Goal: Information Seeking & Learning: Learn about a topic

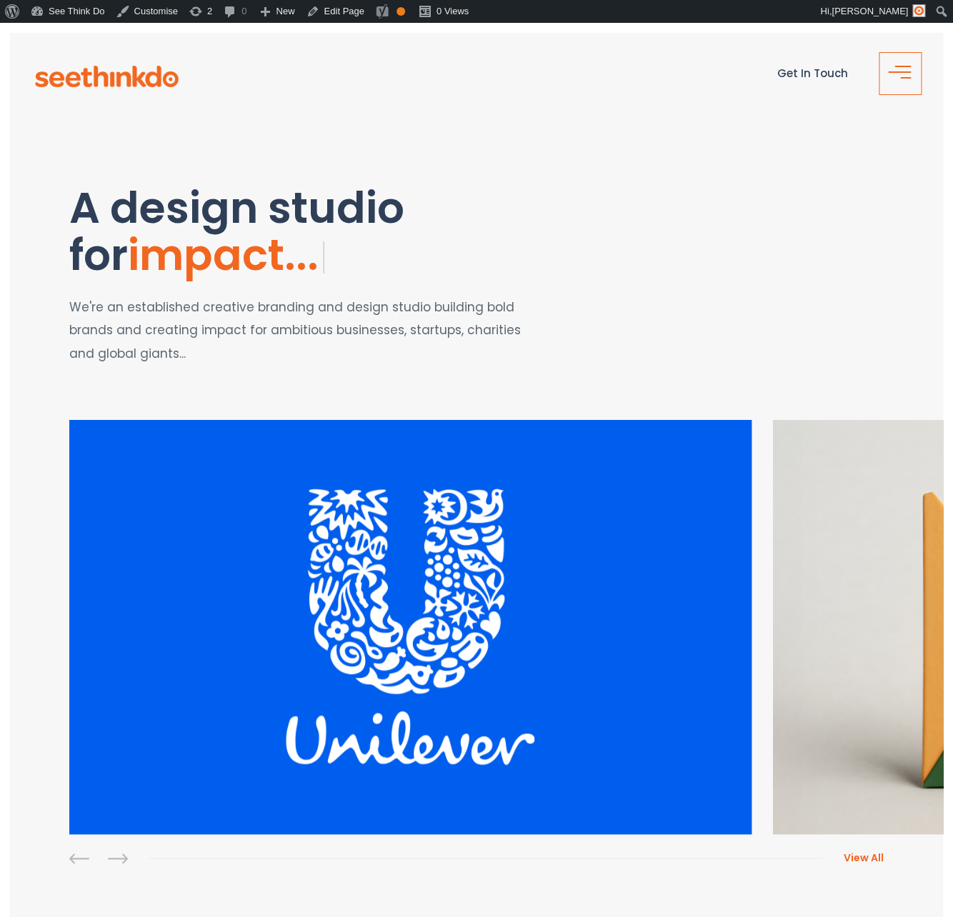
click at [905, 75] on span "button" at bounding box center [904, 78] width 29 height 17
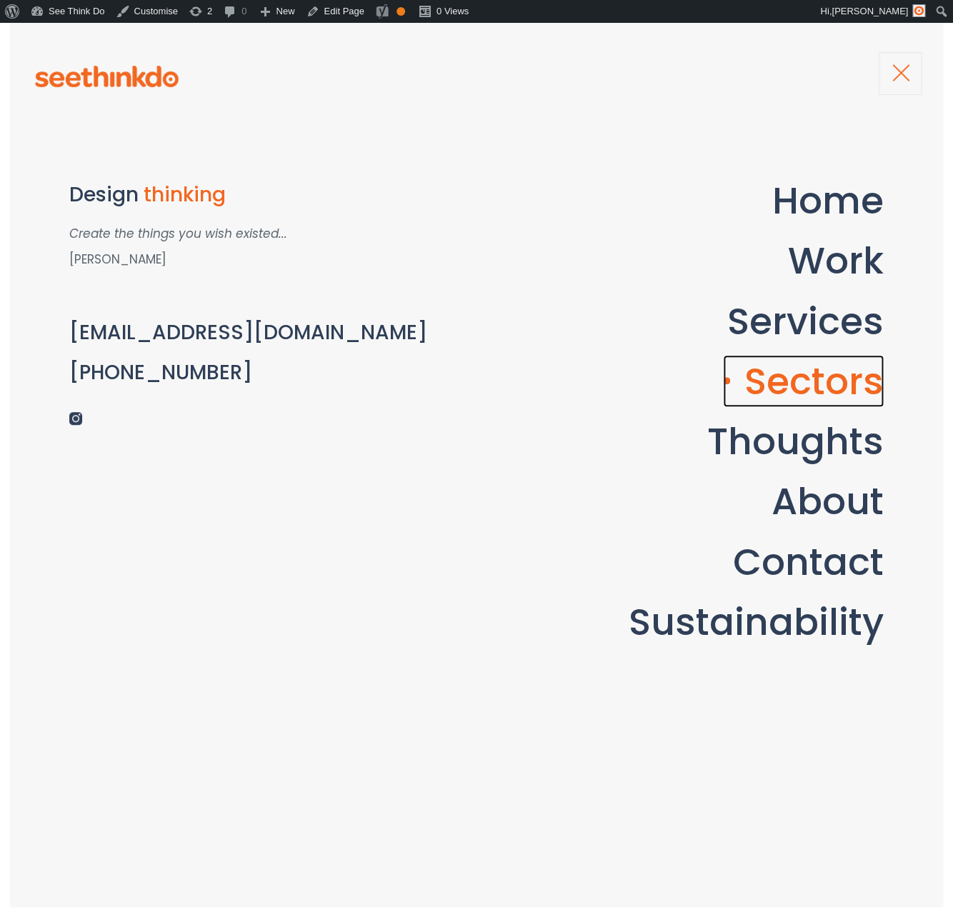
click at [802, 378] on link "Sectors" at bounding box center [803, 381] width 161 height 52
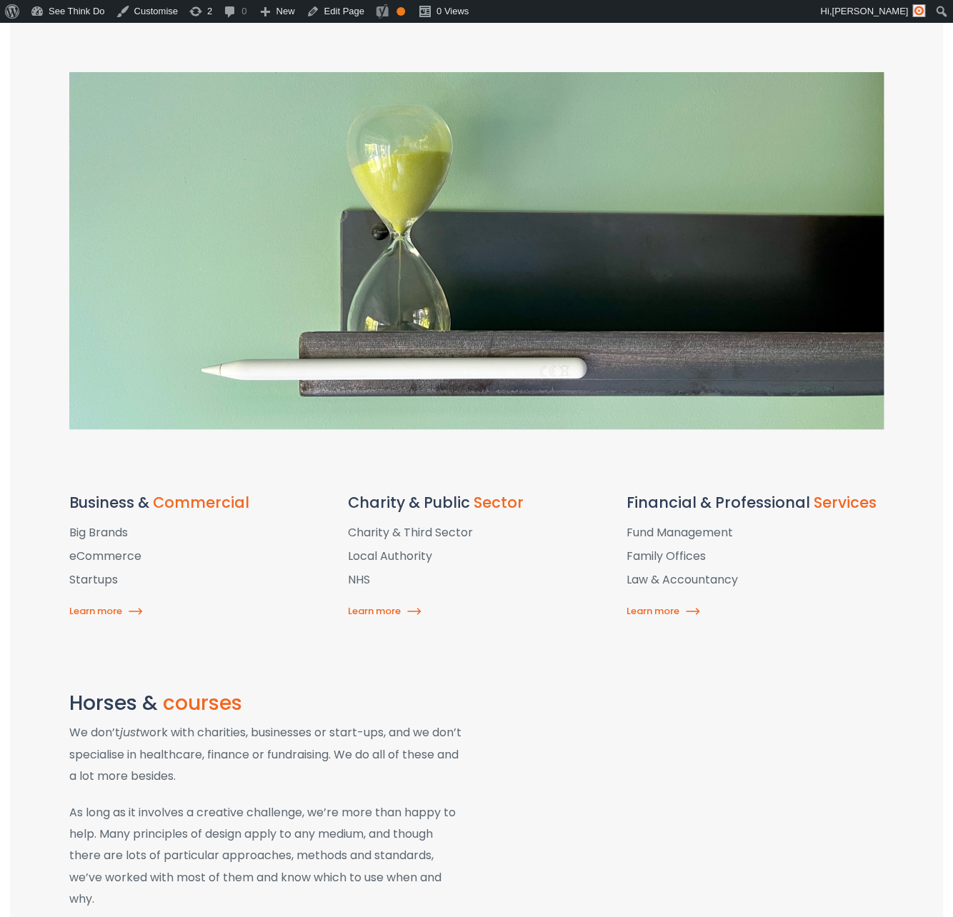
scroll to position [322, 0]
click at [385, 607] on link "Learn more" at bounding box center [387, 611] width 79 height 14
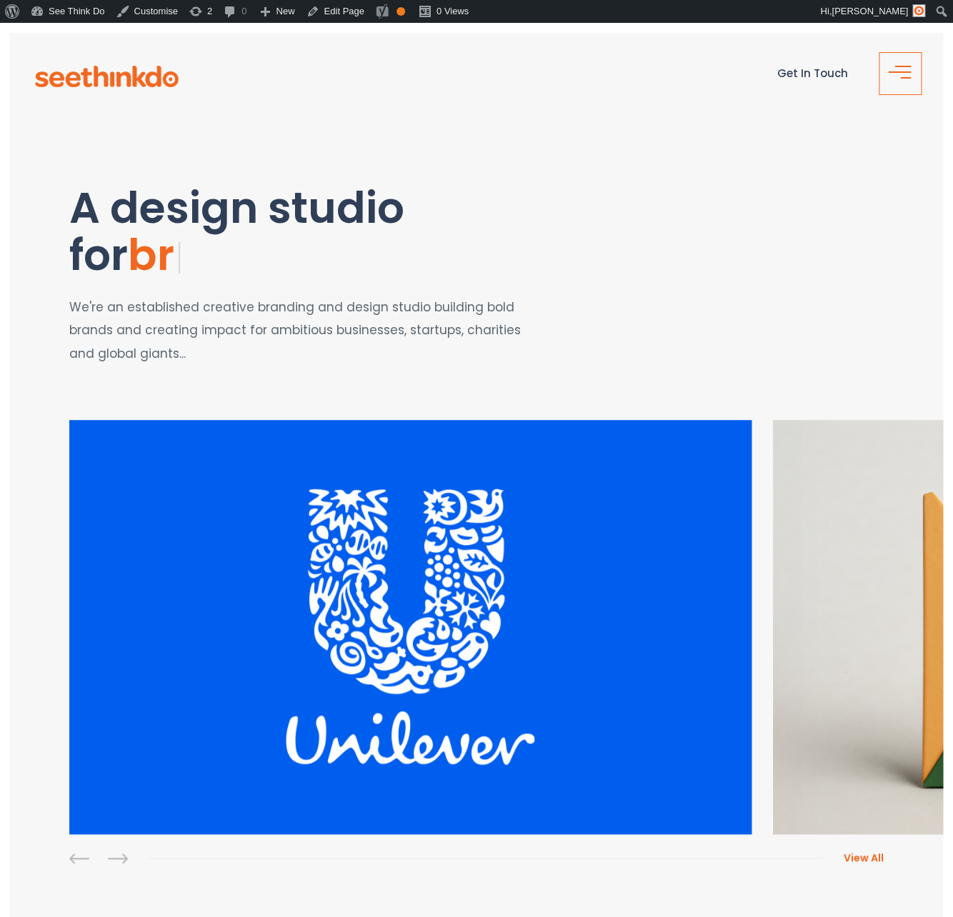
click at [911, 74] on span "button" at bounding box center [904, 78] width 29 height 17
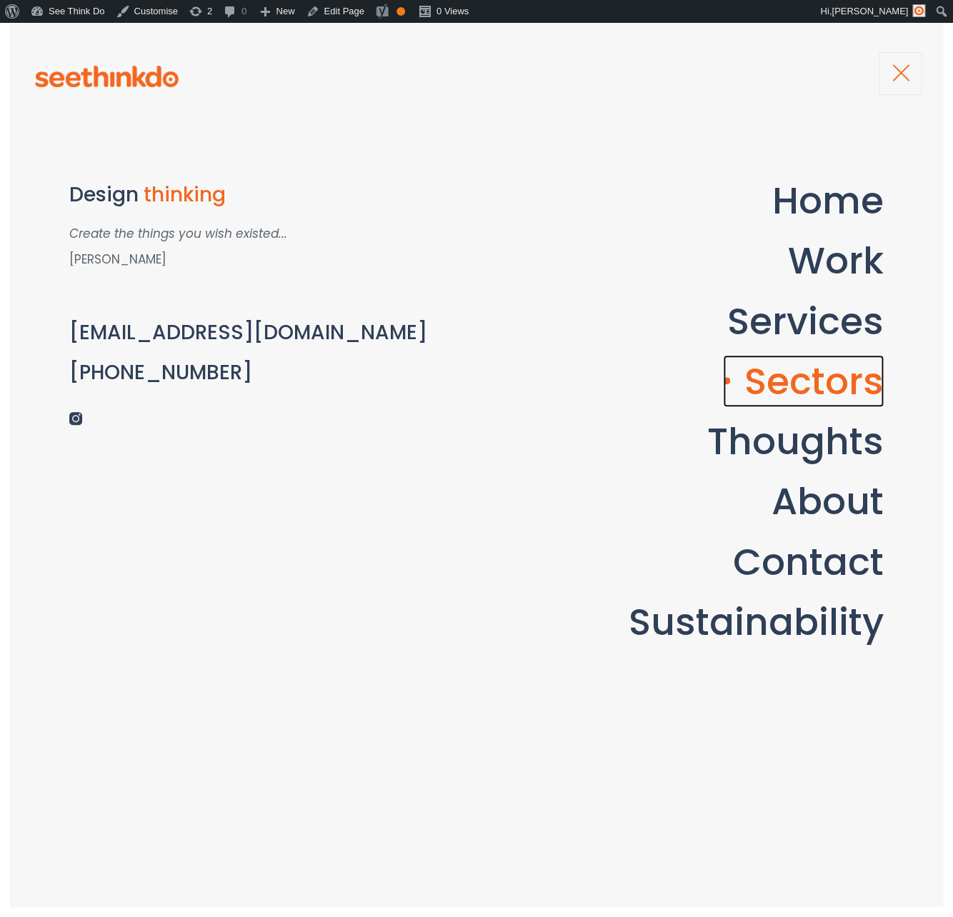
click at [782, 375] on link "Sectors" at bounding box center [803, 381] width 161 height 52
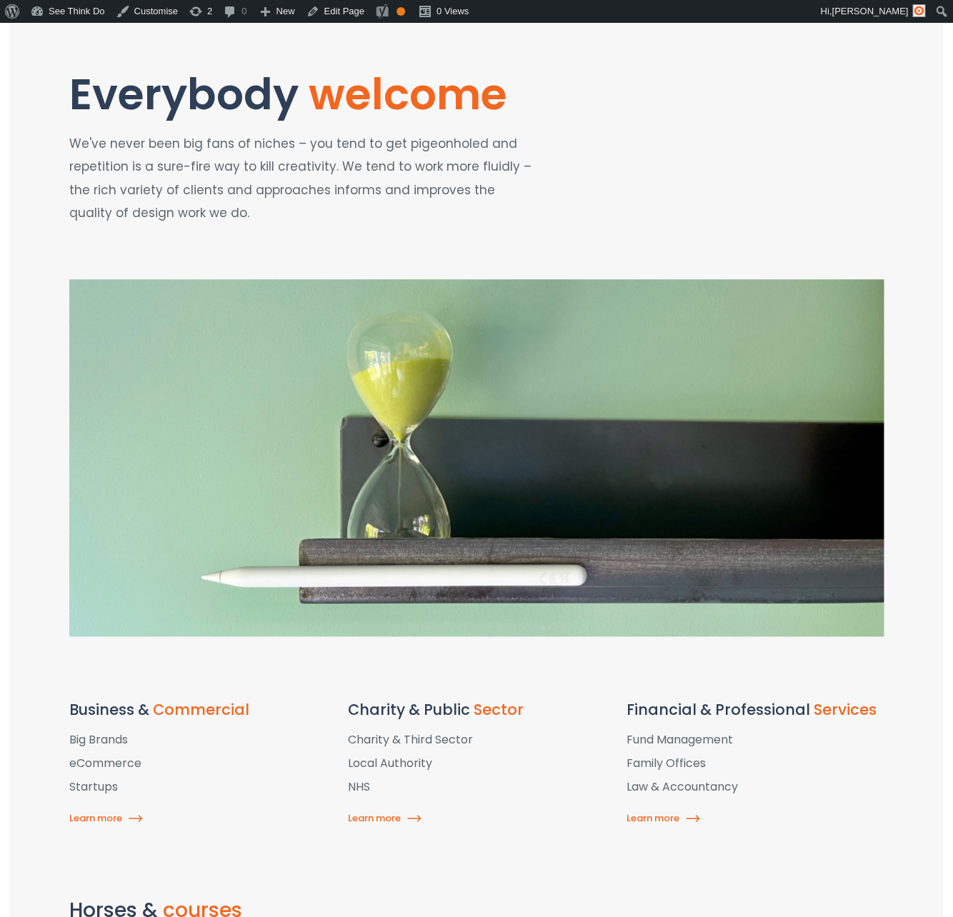
scroll to position [116, 0]
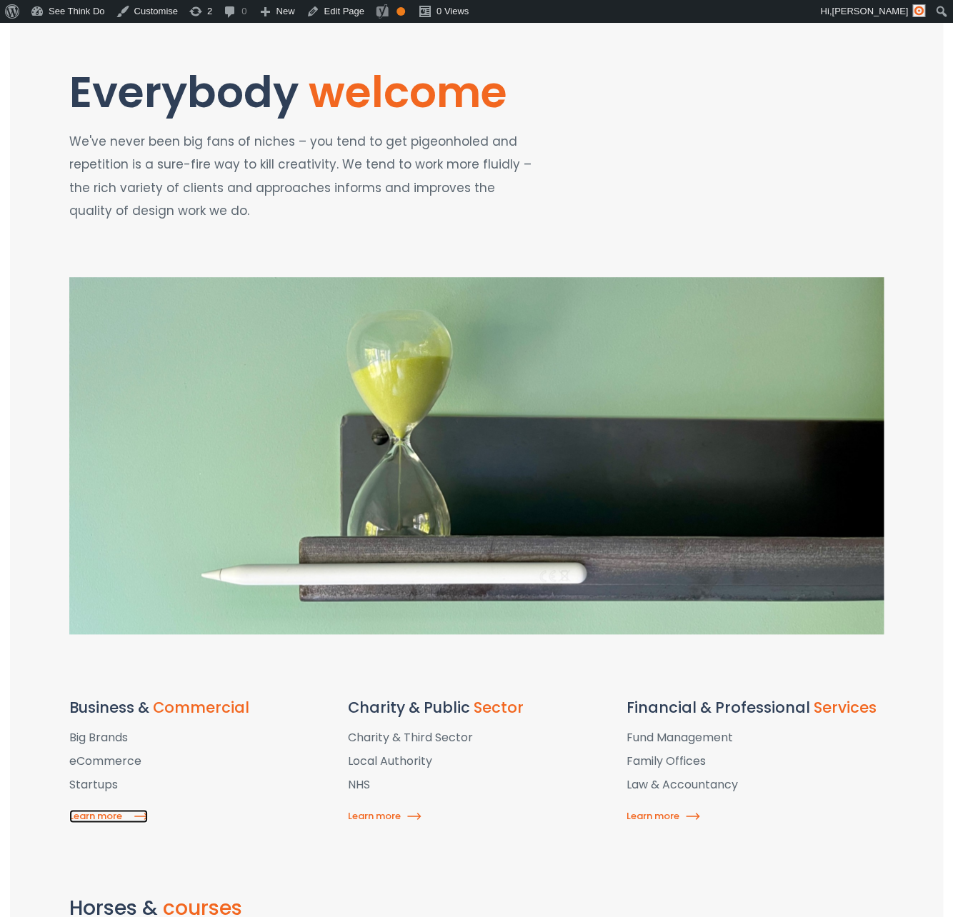
click at [103, 820] on link "Learn more" at bounding box center [108, 817] width 79 height 14
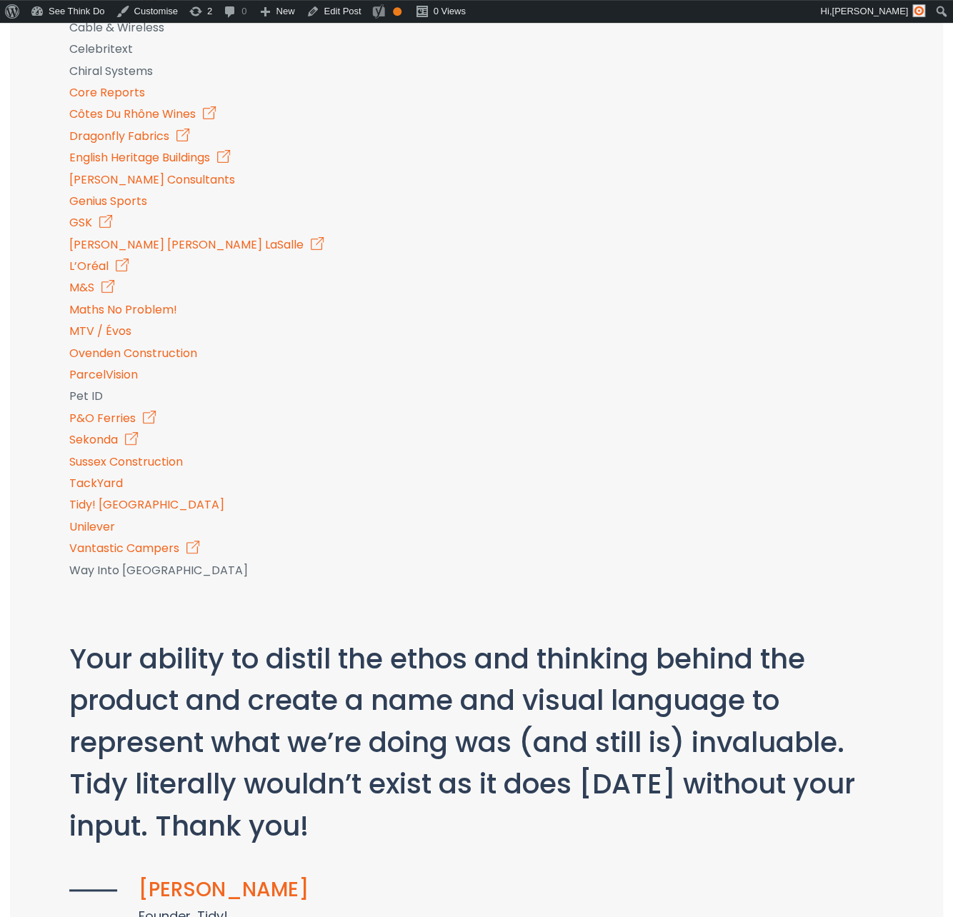
scroll to position [1493, 0]
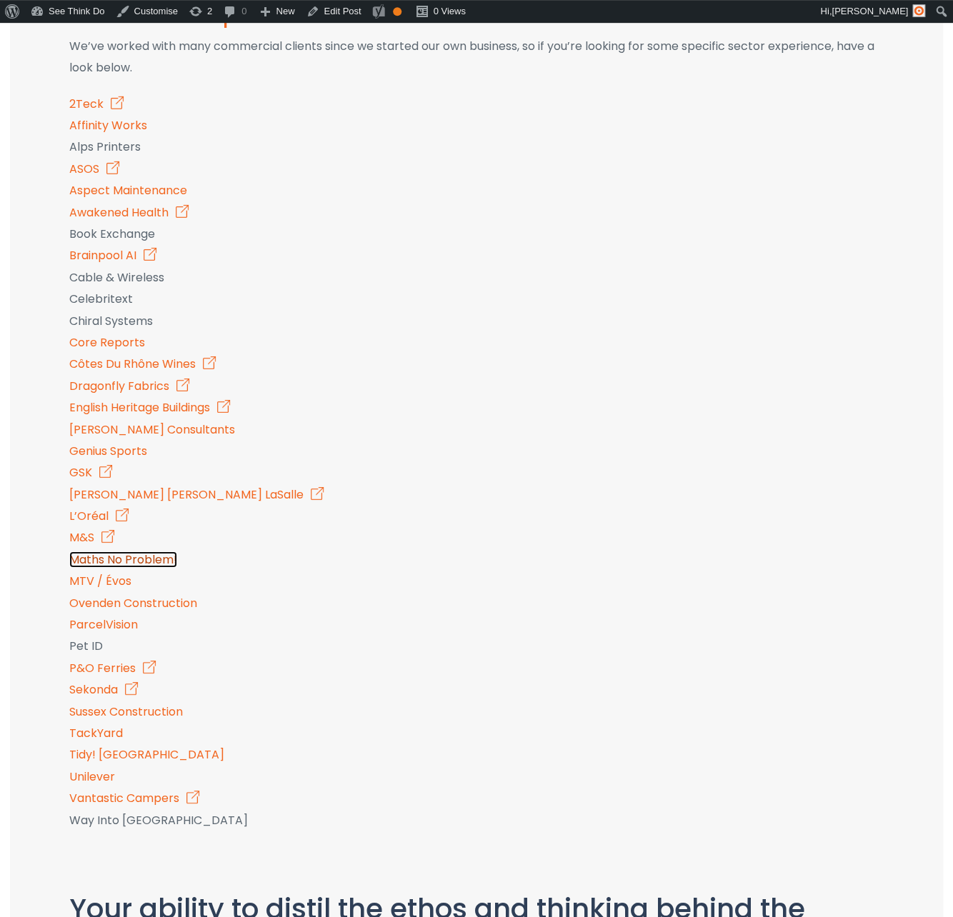
click at [144, 564] on link "Maths No Problem!" at bounding box center [123, 560] width 108 height 16
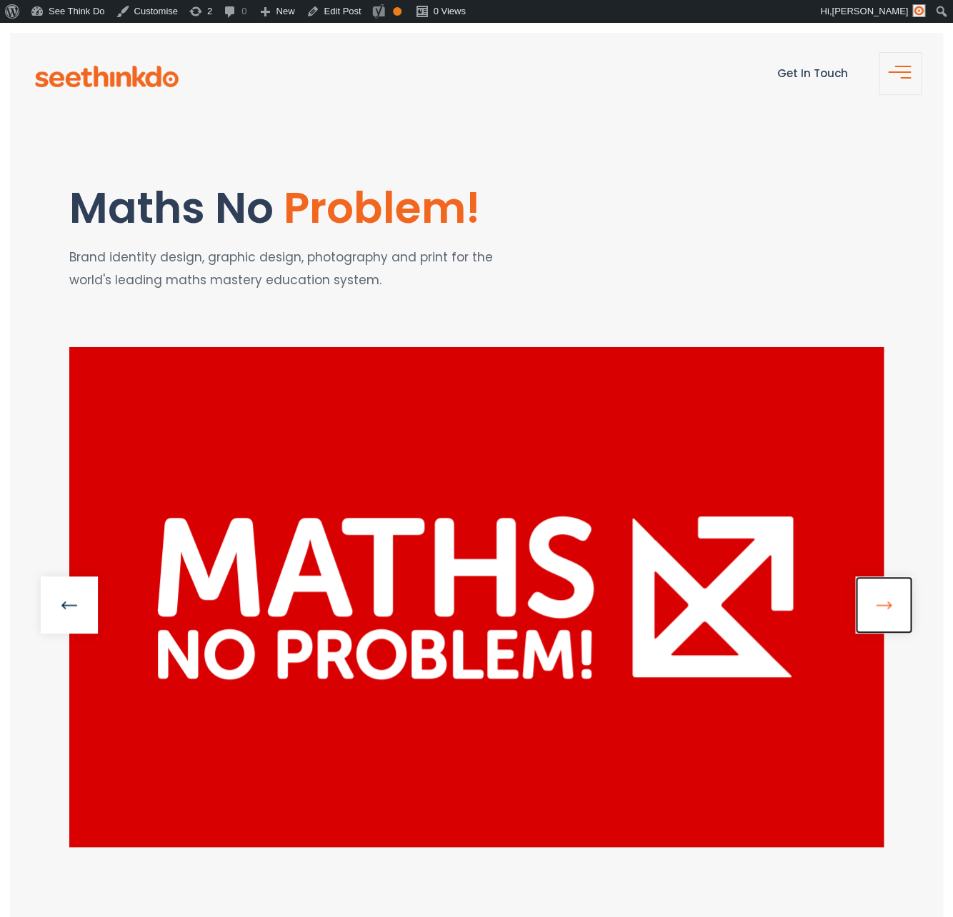
click at [867, 606] on link at bounding box center [883, 605] width 57 height 57
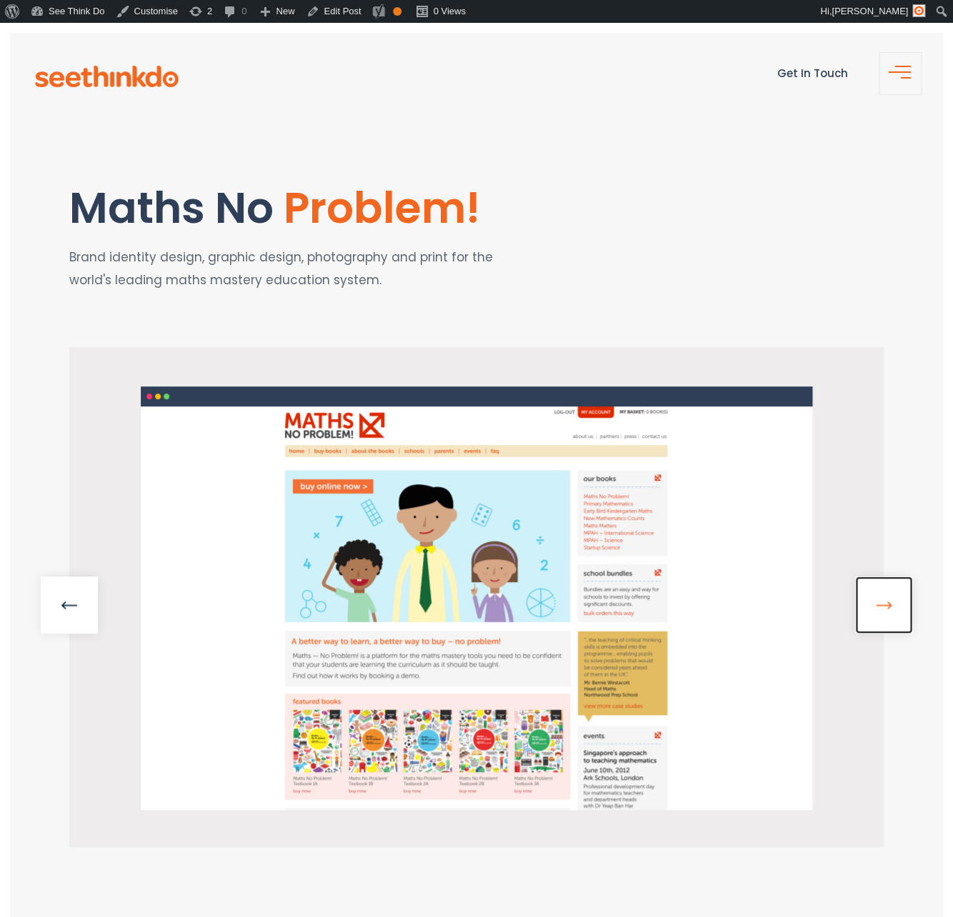
click at [867, 606] on link at bounding box center [883, 605] width 57 height 57
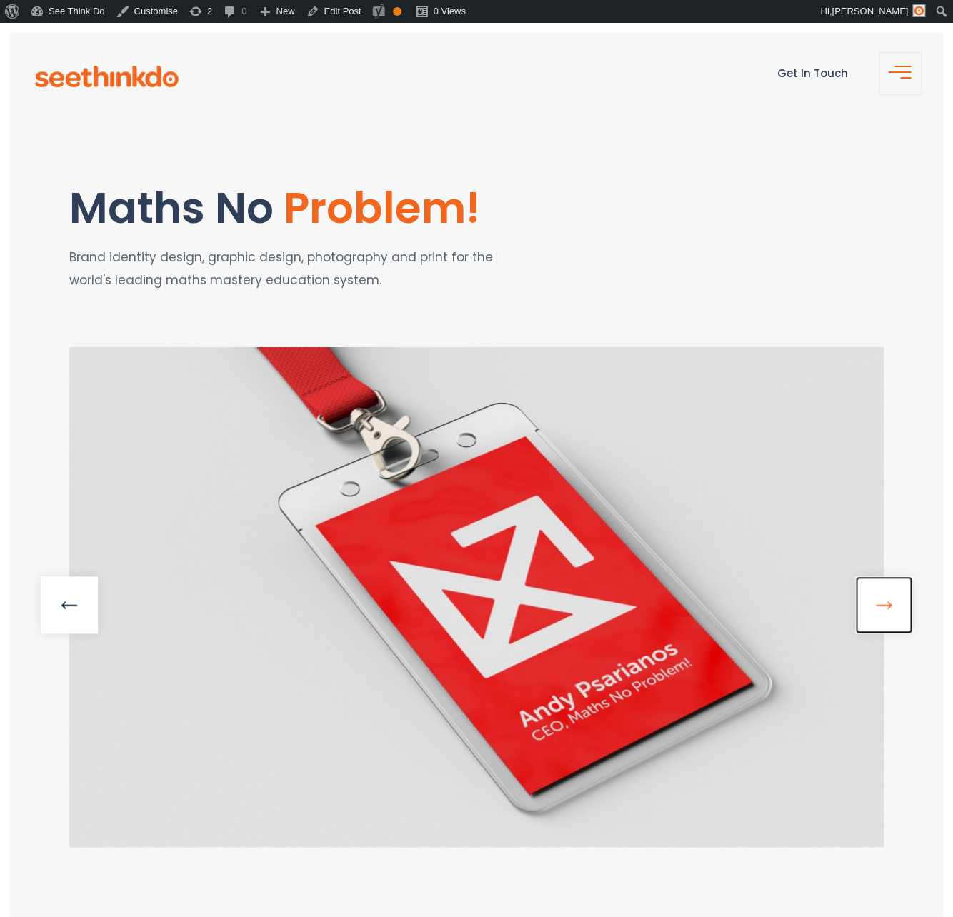
click at [867, 606] on link at bounding box center [883, 605] width 57 height 57
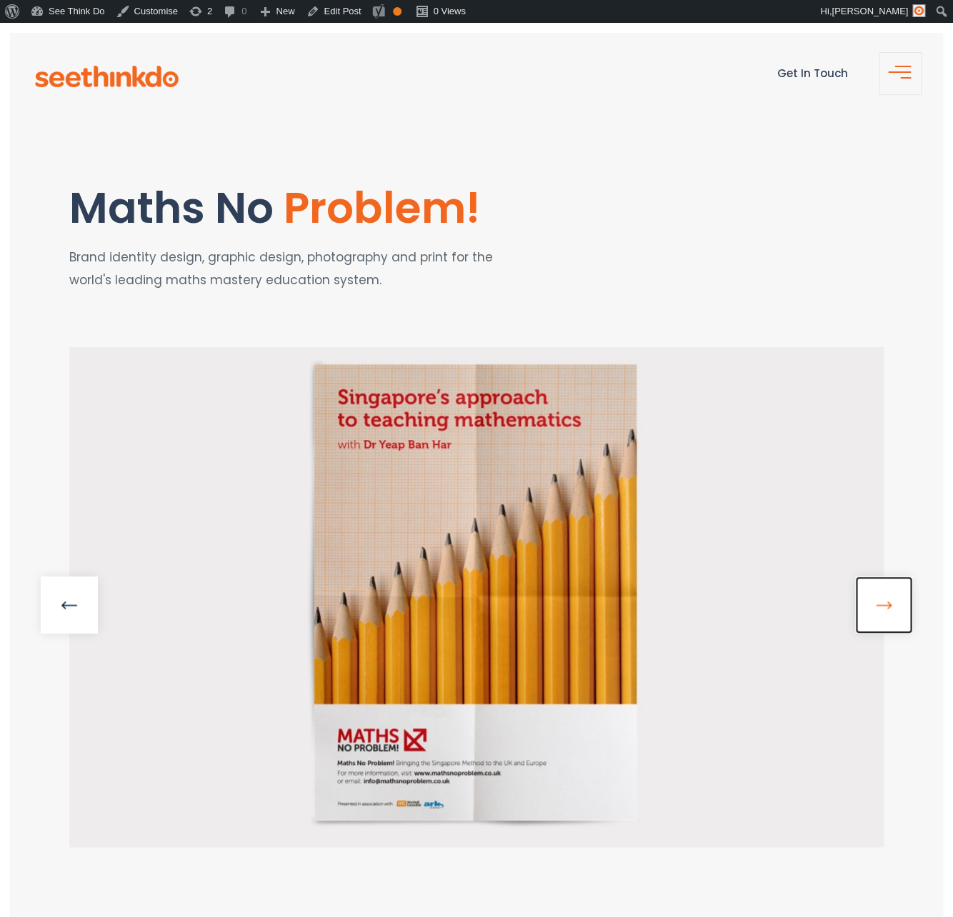
click at [867, 606] on link at bounding box center [883, 605] width 57 height 57
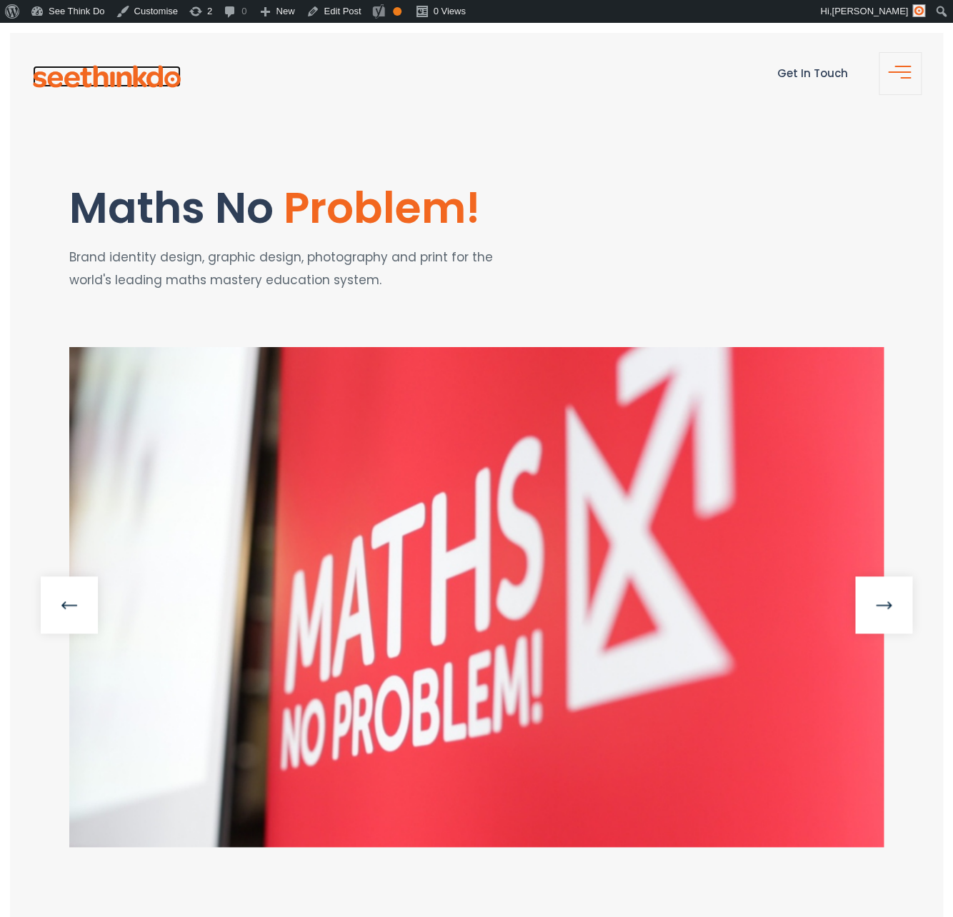
click at [133, 82] on img at bounding box center [107, 77] width 148 height 22
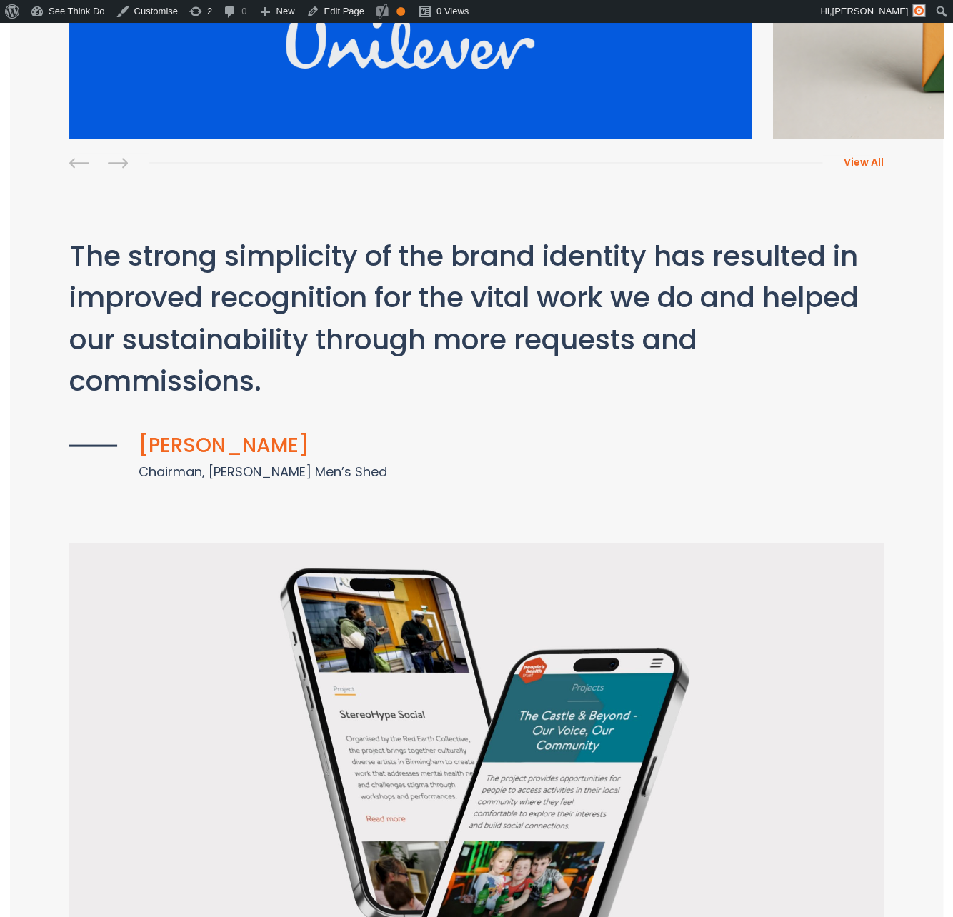
scroll to position [697, 0]
